Goal: Find specific page/section

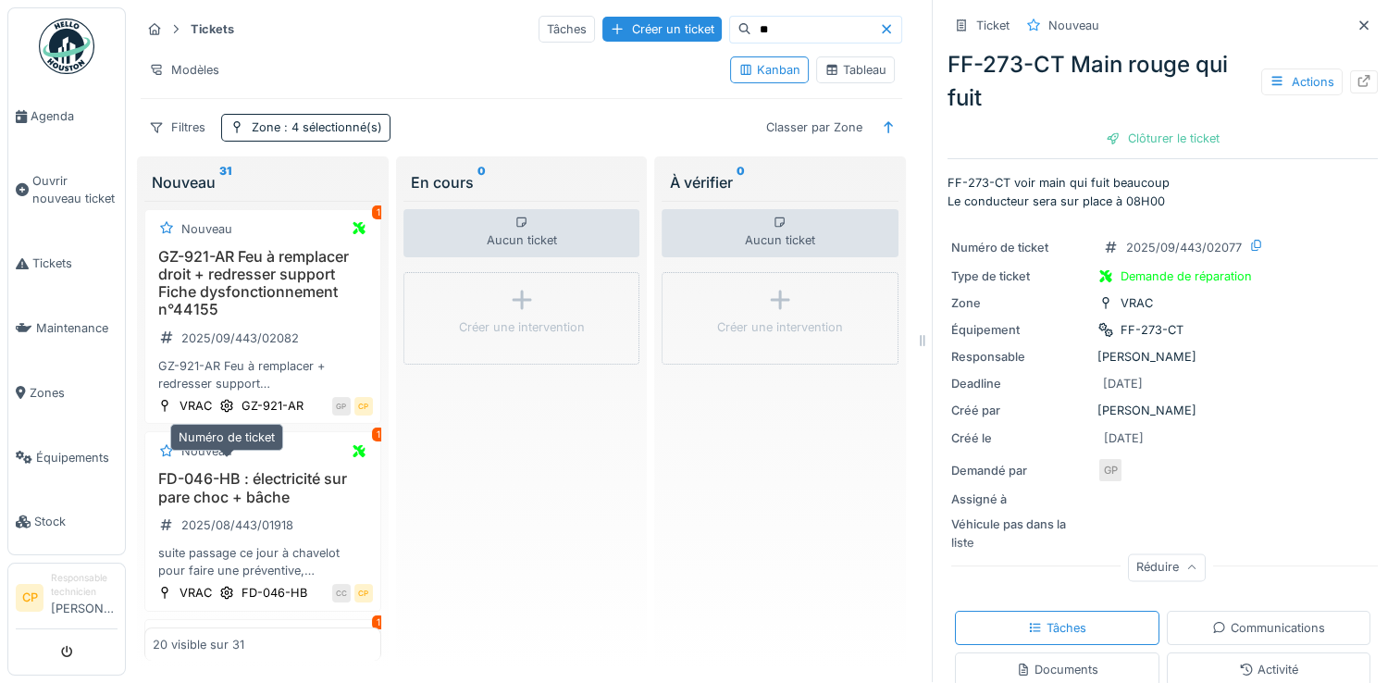
scroll to position [118, 0]
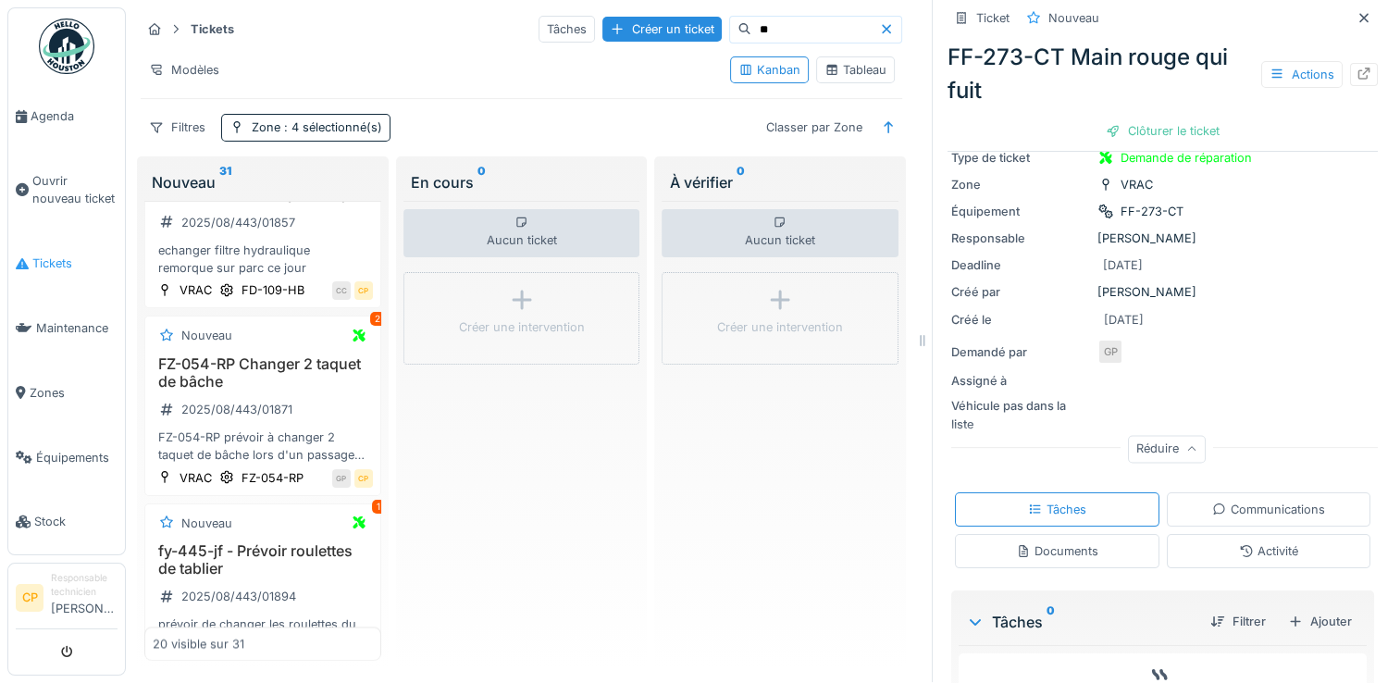
click at [67, 254] on span "Tickets" at bounding box center [74, 263] width 85 height 18
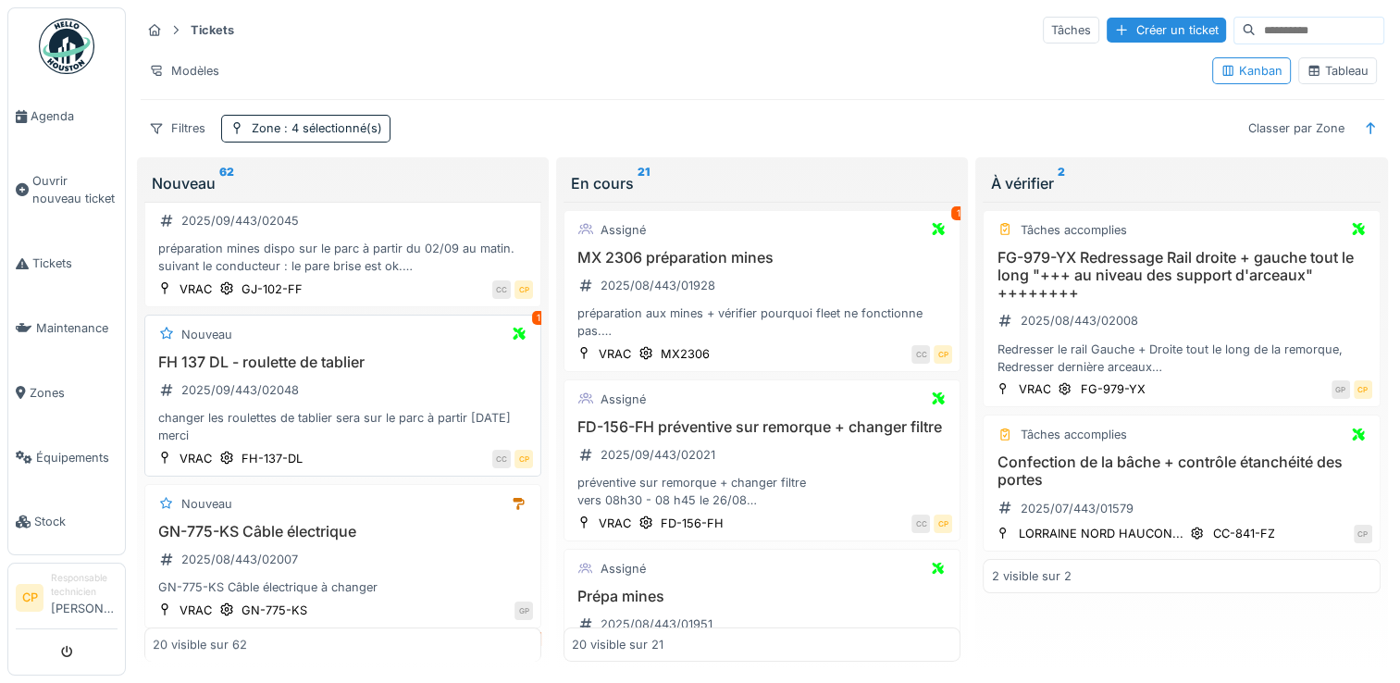
scroll to position [93, 0]
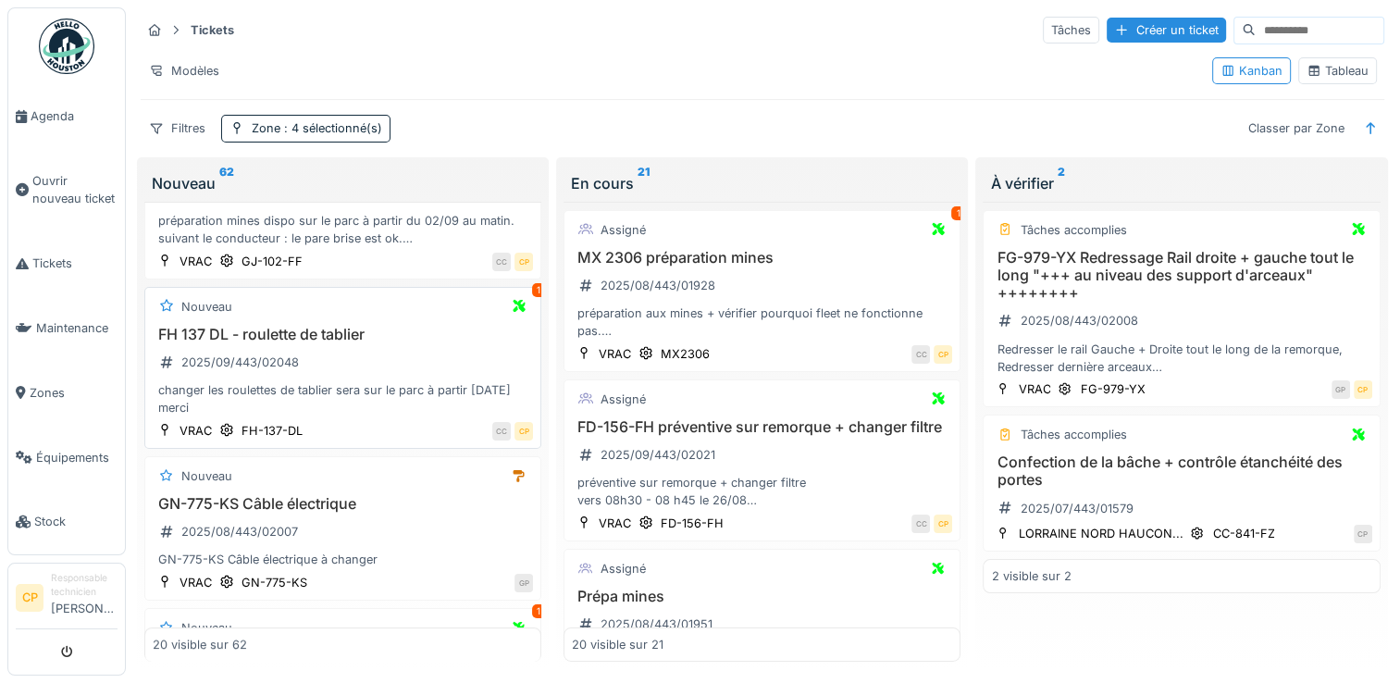
click at [307, 336] on h3 "FH 137 DL - roulette de tablier" at bounding box center [343, 335] width 380 height 18
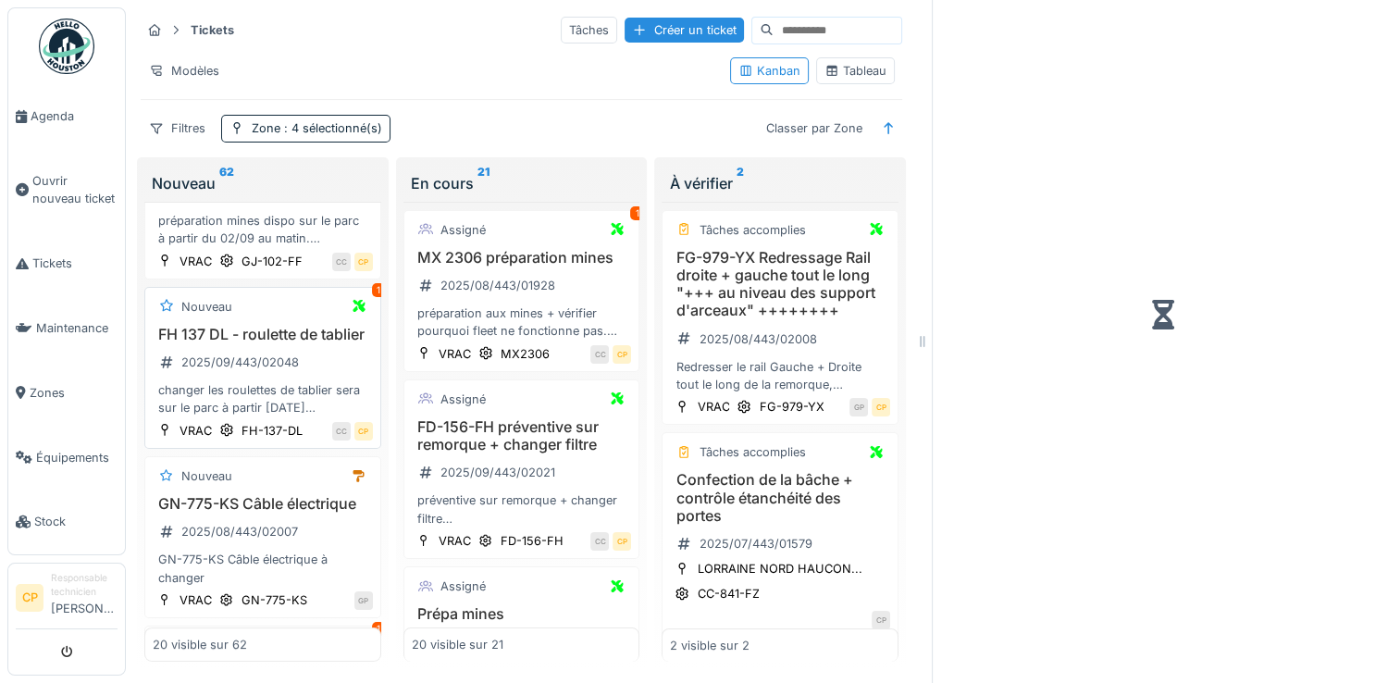
scroll to position [110, 0]
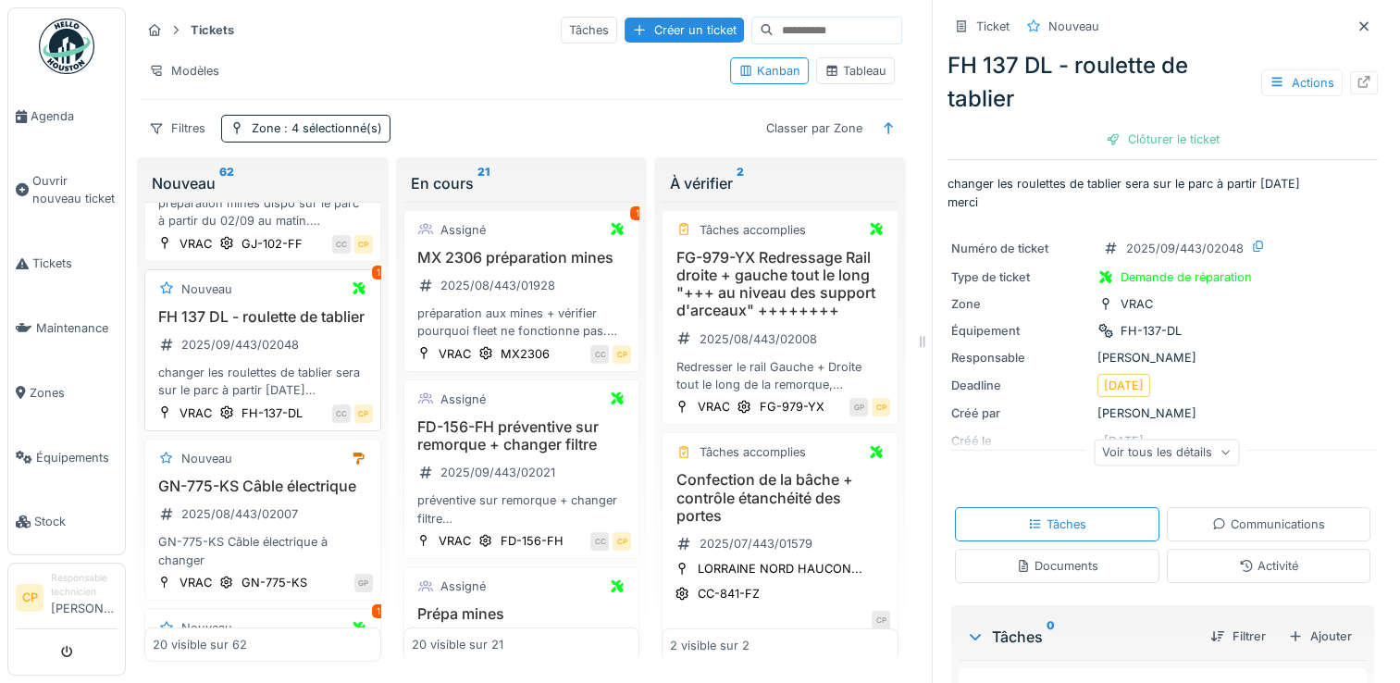
click at [372, 279] on div "1" at bounding box center [378, 273] width 13 height 14
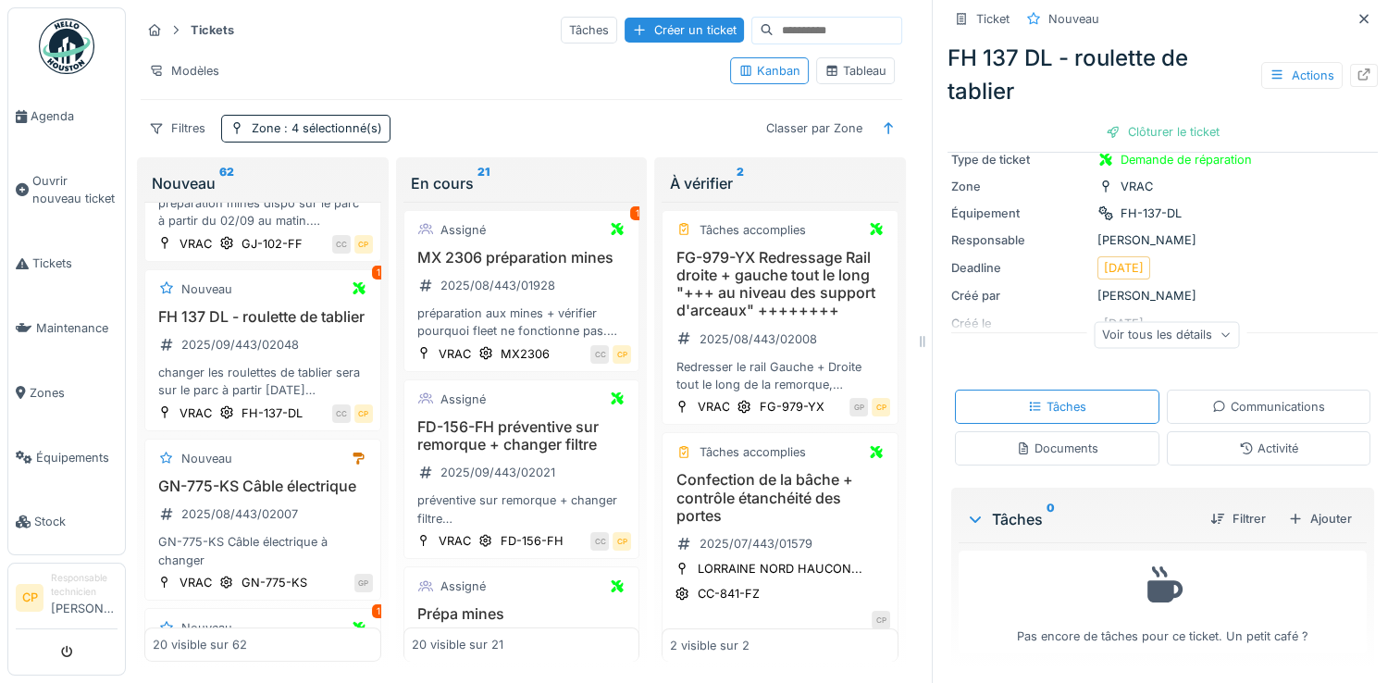
scroll to position [118, 0]
click at [1235, 409] on div "Communications" at bounding box center [1268, 407] width 113 height 18
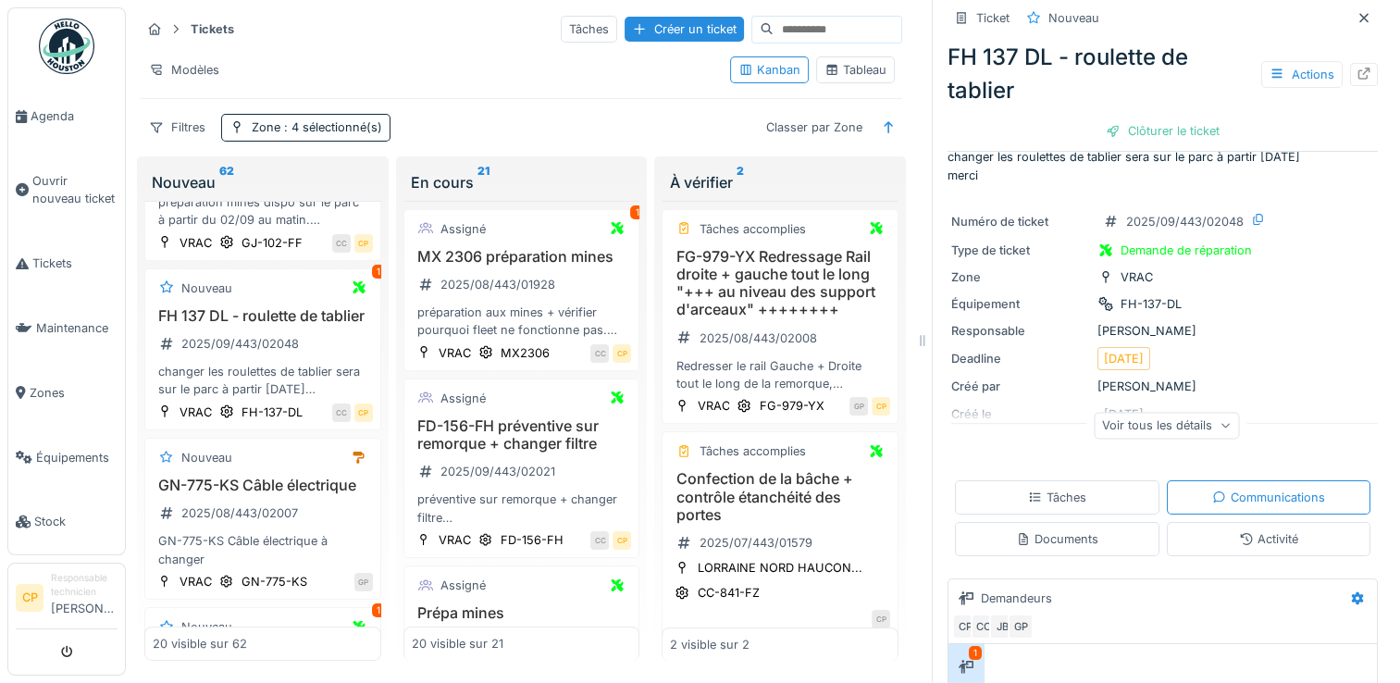
scroll to position [0, 0]
